Goal: Find specific page/section

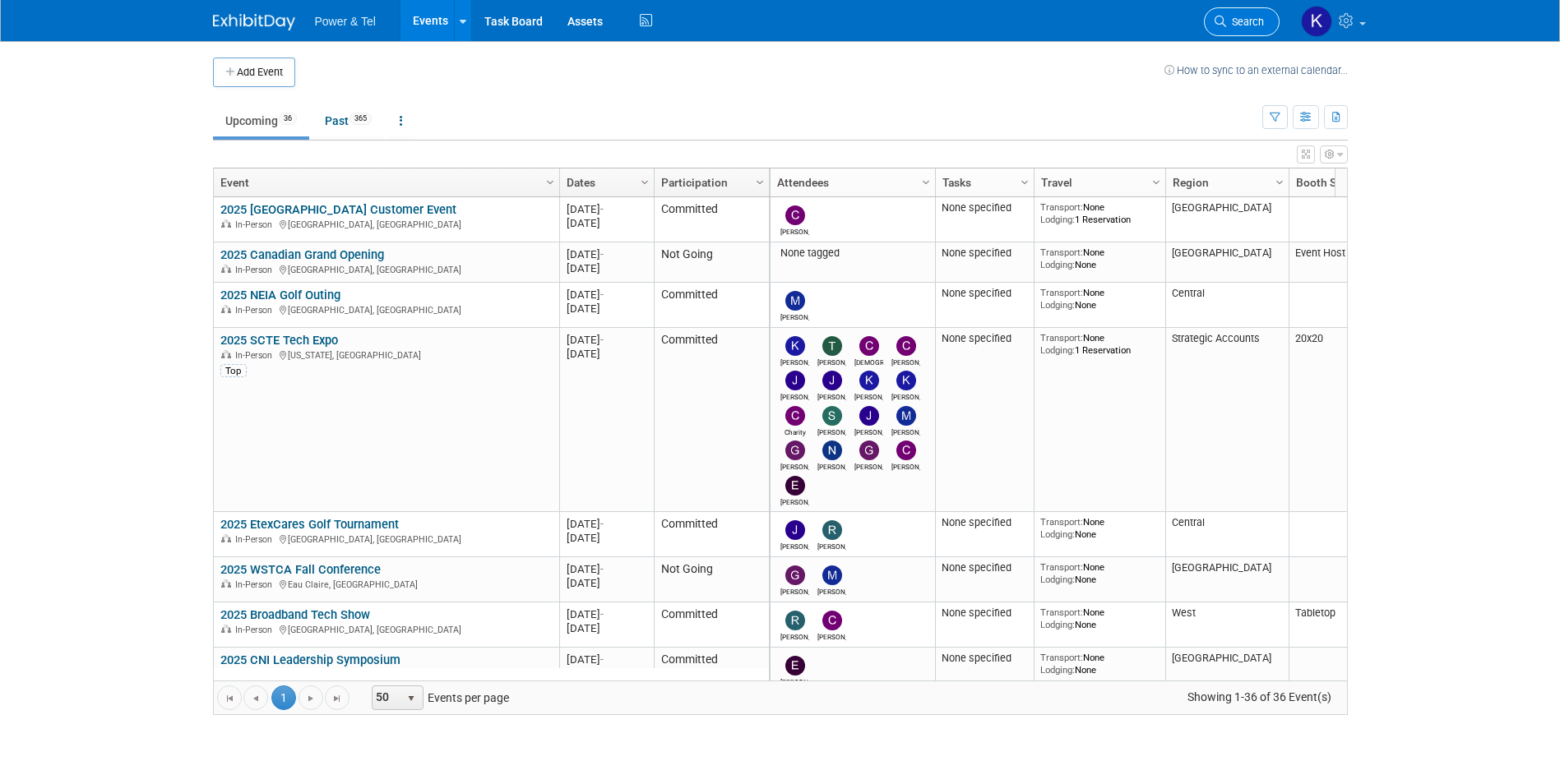
click at [1256, 20] on span "Search" at bounding box center [1244, 21] width 37 height 12
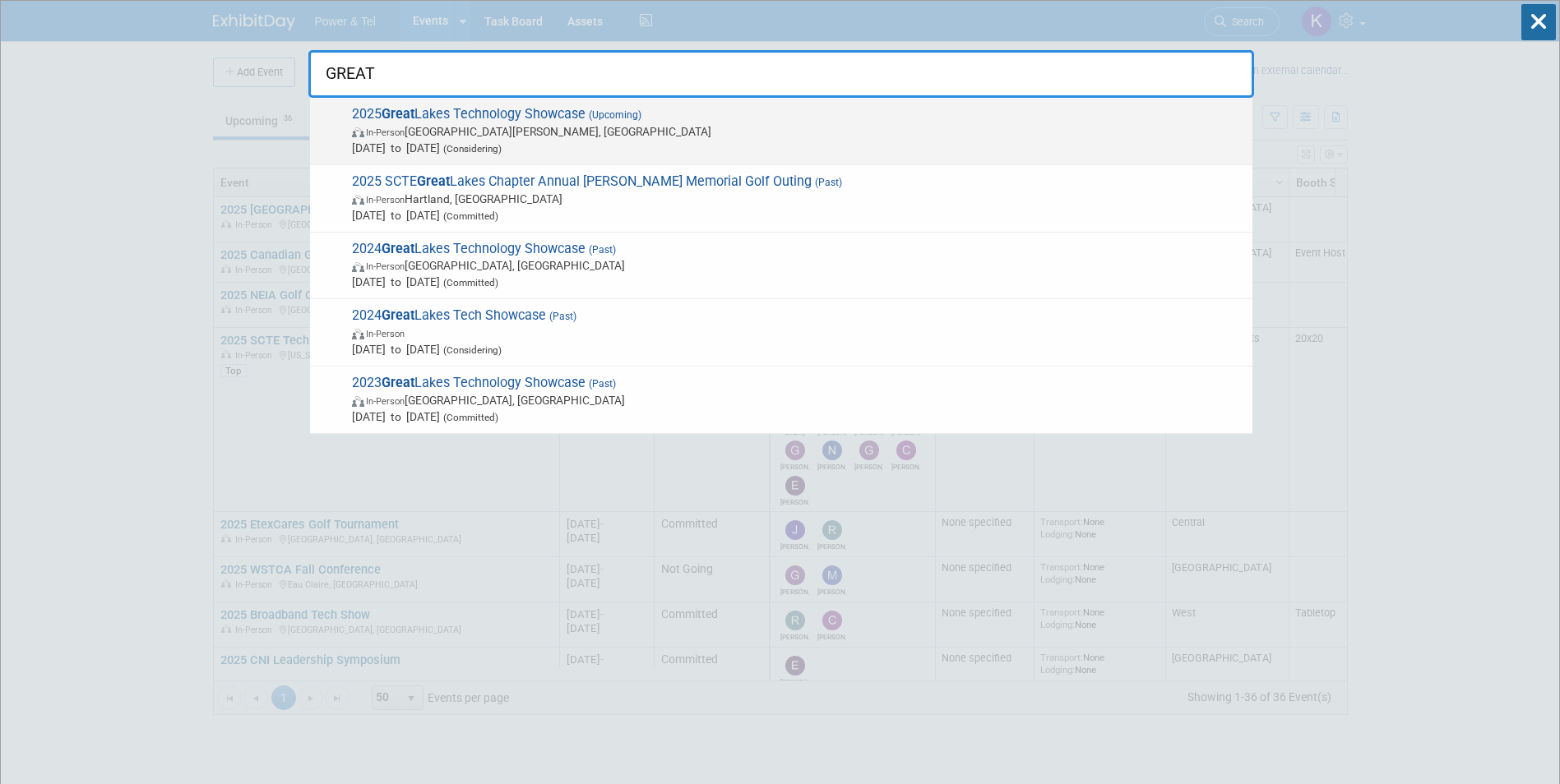
type input "GREAT"
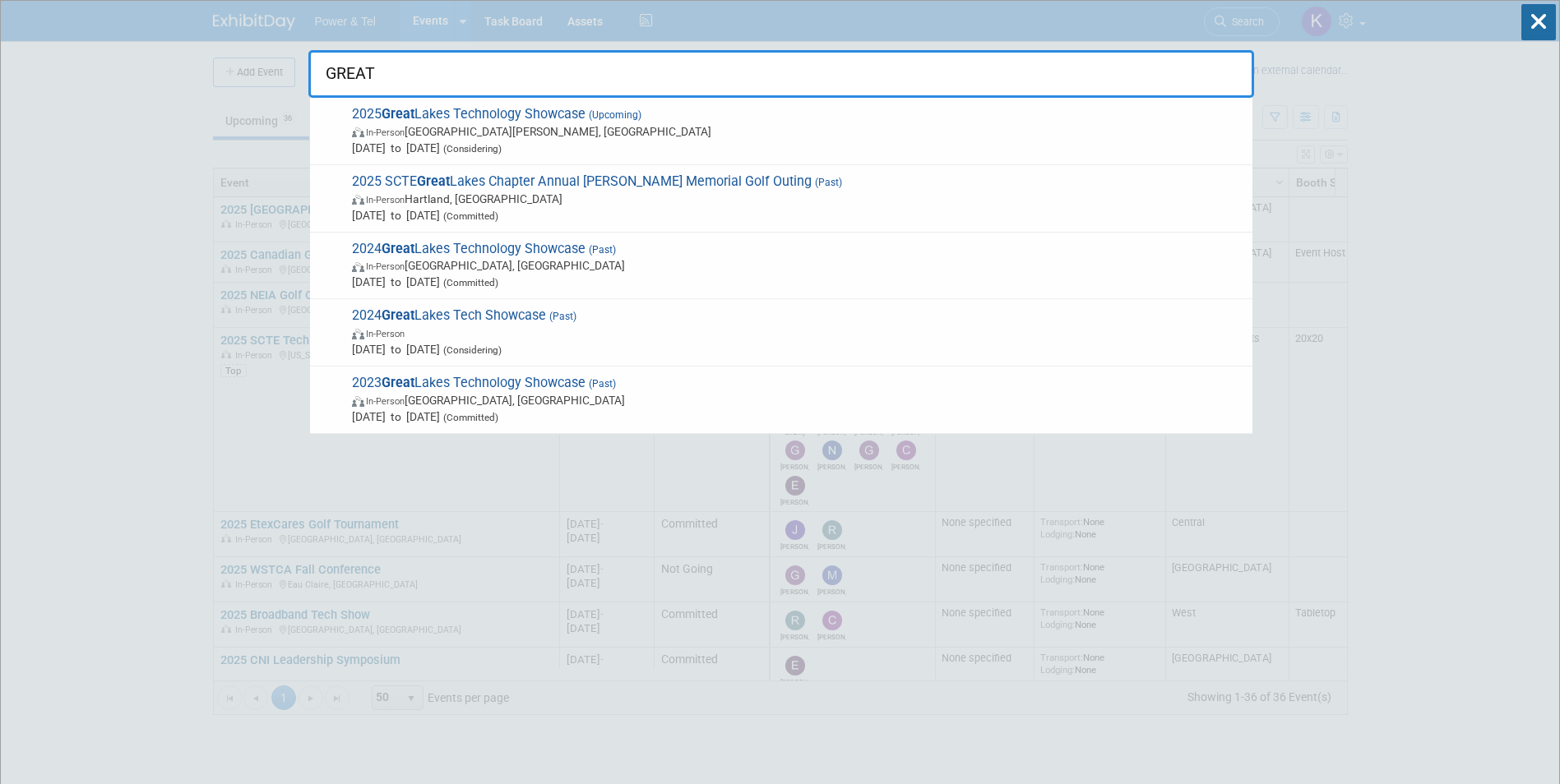
click at [461, 122] on span "2025 Great Lakes Technology Showcase (Upcoming) In-Person [GEOGRAPHIC_DATA][PER…" at bounding box center [795, 131] width 897 height 50
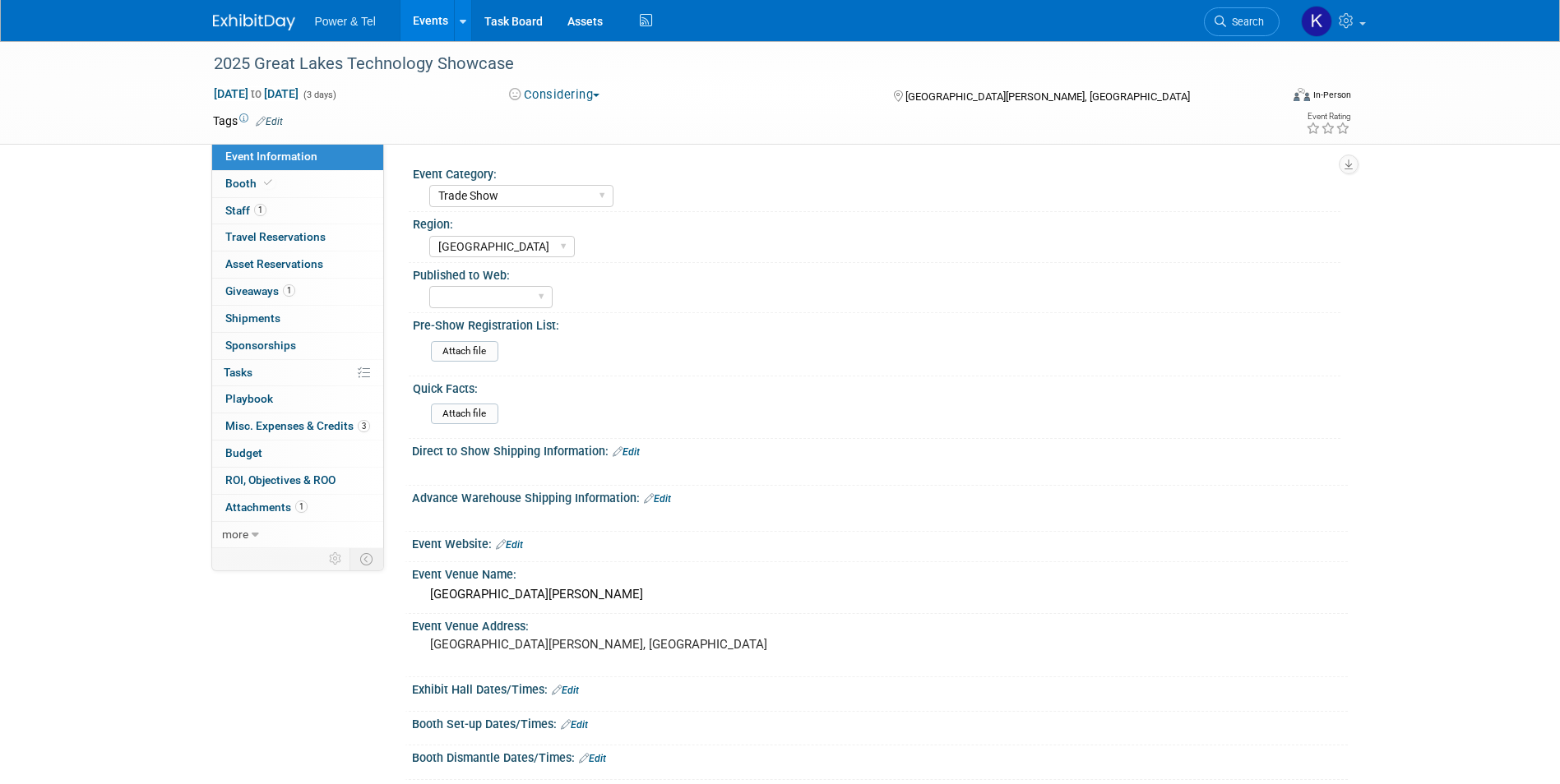
select select "Trade Show"
select select "[GEOGRAPHIC_DATA]"
